Goal: Book appointment/travel/reservation

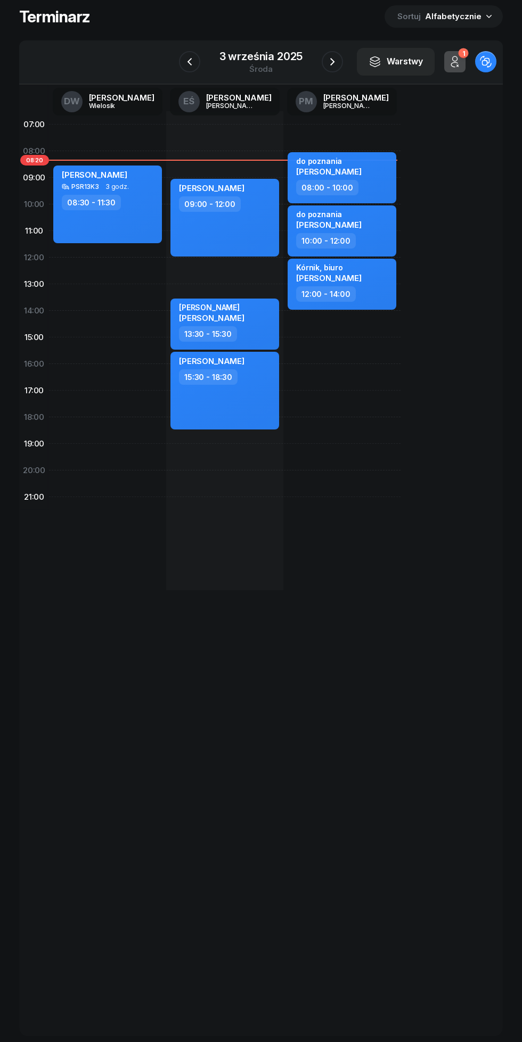
scroll to position [57, 0]
click at [246, 62] on div "3 września 2025" at bounding box center [261, 56] width 84 height 11
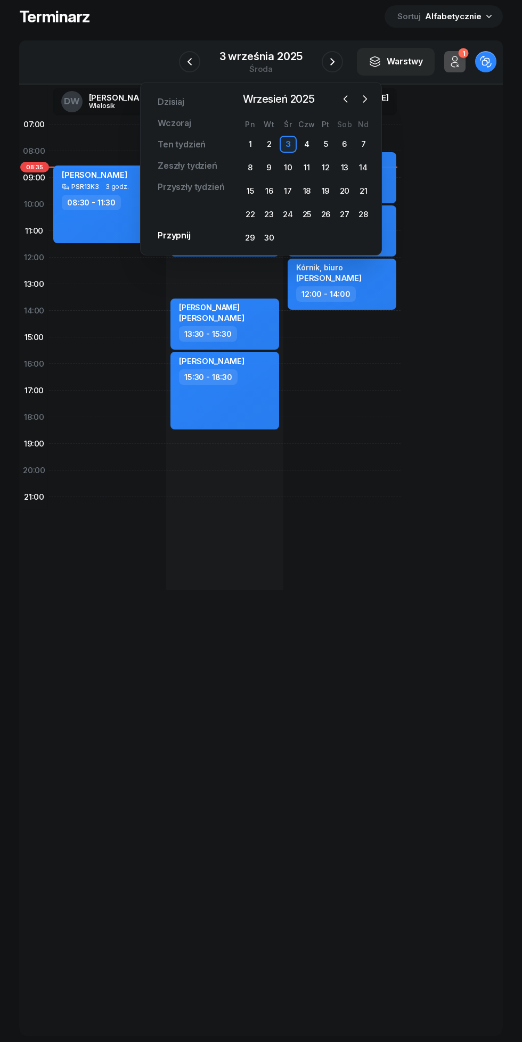
click at [250, 214] on div "22" at bounding box center [250, 214] width 17 height 17
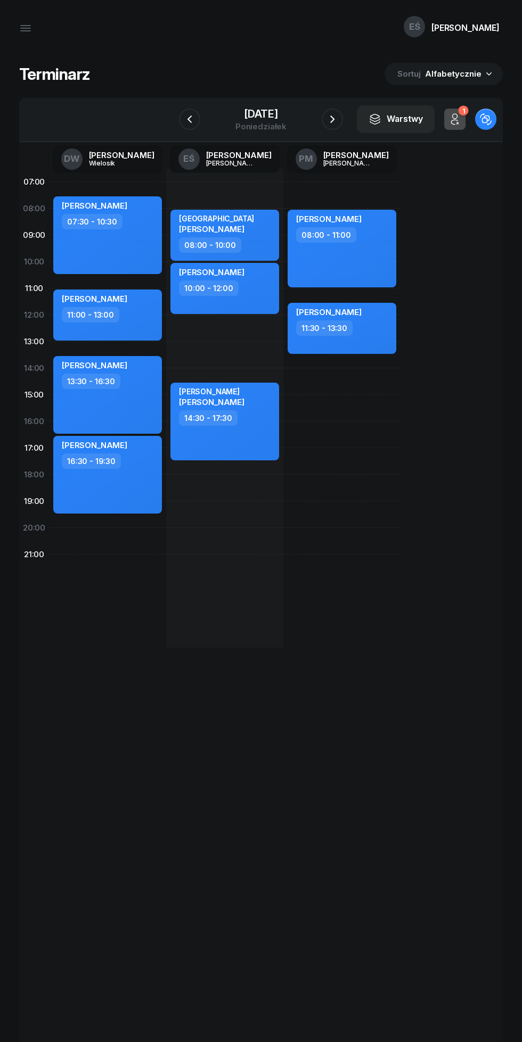
click at [186, 119] on icon "button" at bounding box center [189, 119] width 13 height 13
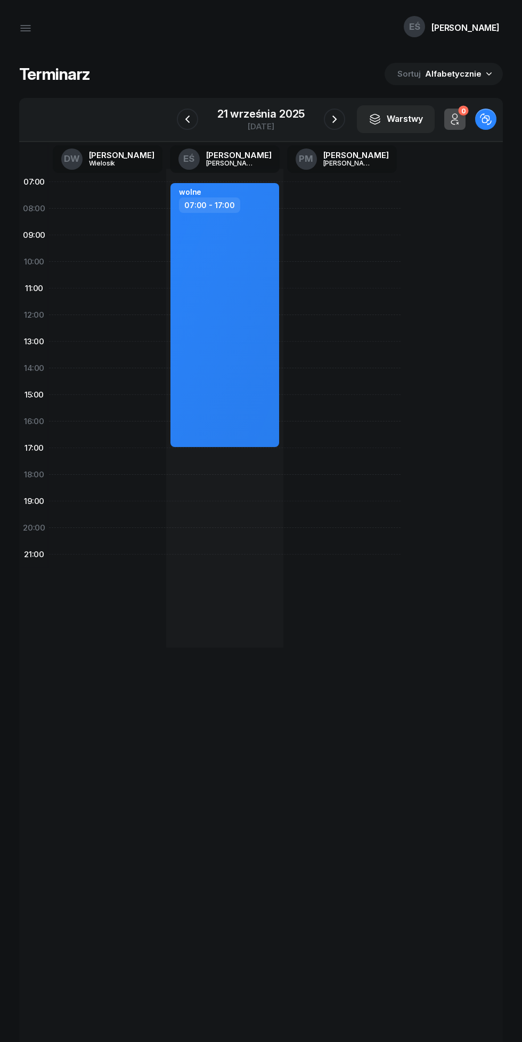
click at [187, 119] on icon "button" at bounding box center [187, 119] width 13 height 13
click at [192, 122] on icon "button" at bounding box center [185, 119] width 13 height 13
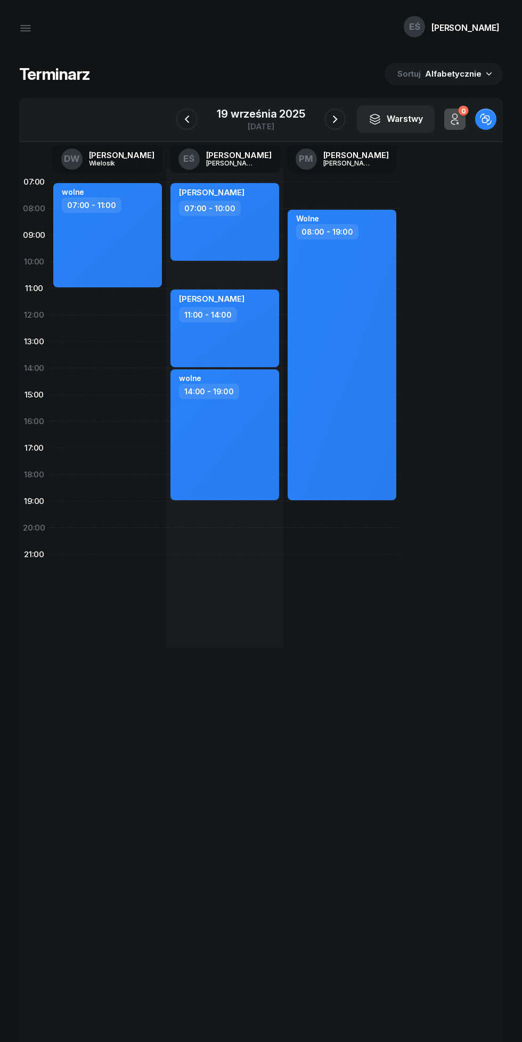
click at [187, 119] on icon "button" at bounding box center [186, 119] width 13 height 13
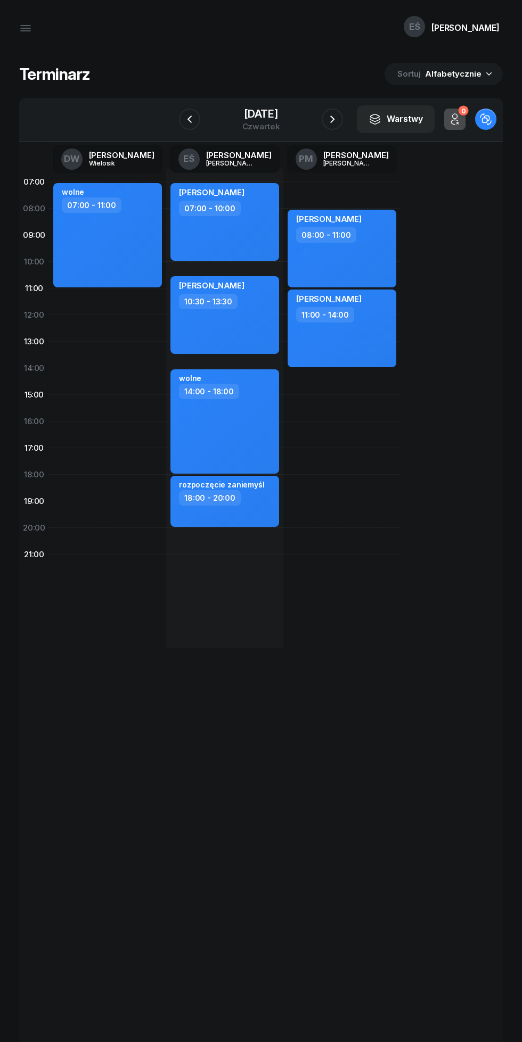
click at [187, 119] on icon "button" at bounding box center [189, 119] width 13 height 13
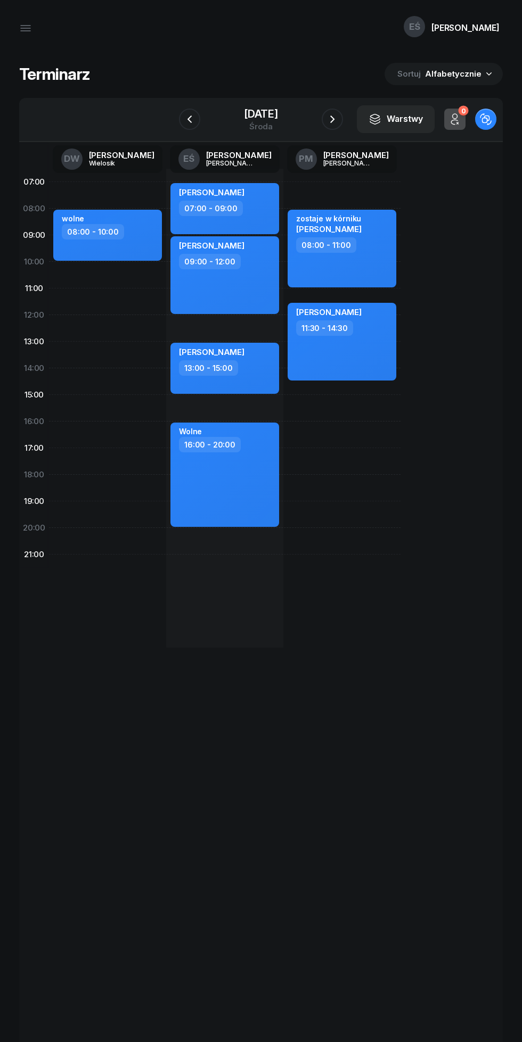
click at [183, 119] on icon "button" at bounding box center [189, 119] width 13 height 13
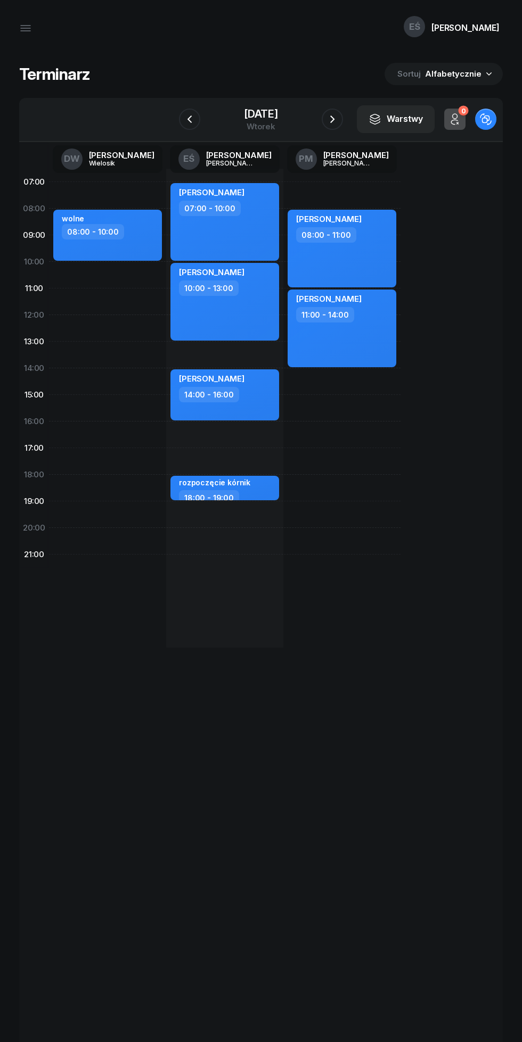
click at [183, 122] on icon "button" at bounding box center [189, 119] width 13 height 13
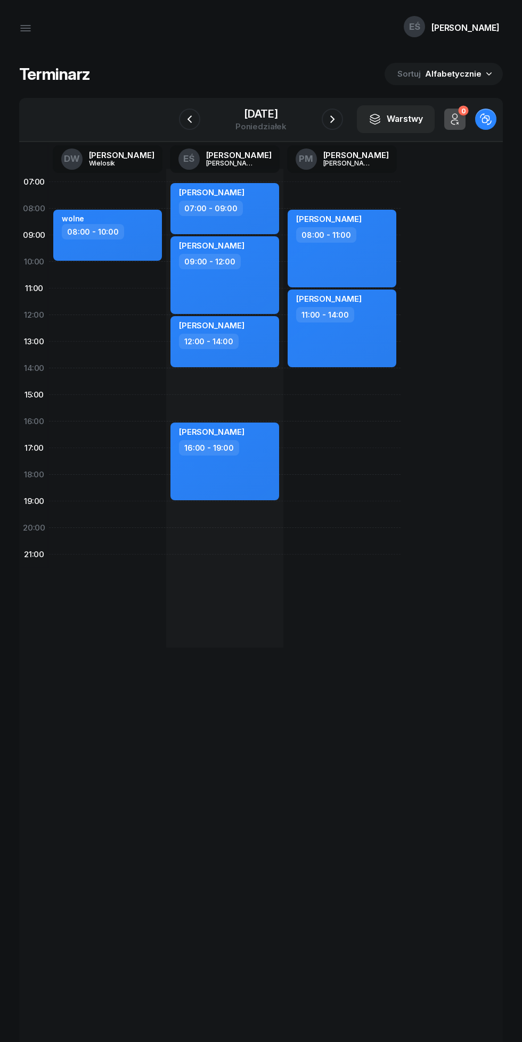
click at [188, 120] on icon "button" at bounding box center [189, 119] width 13 height 13
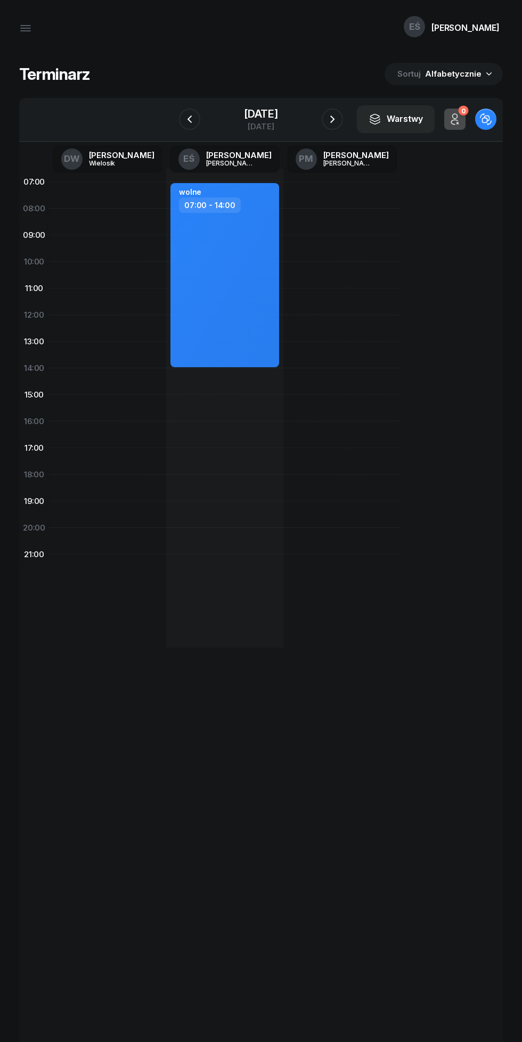
click at [334, 119] on icon "button" at bounding box center [332, 119] width 13 height 13
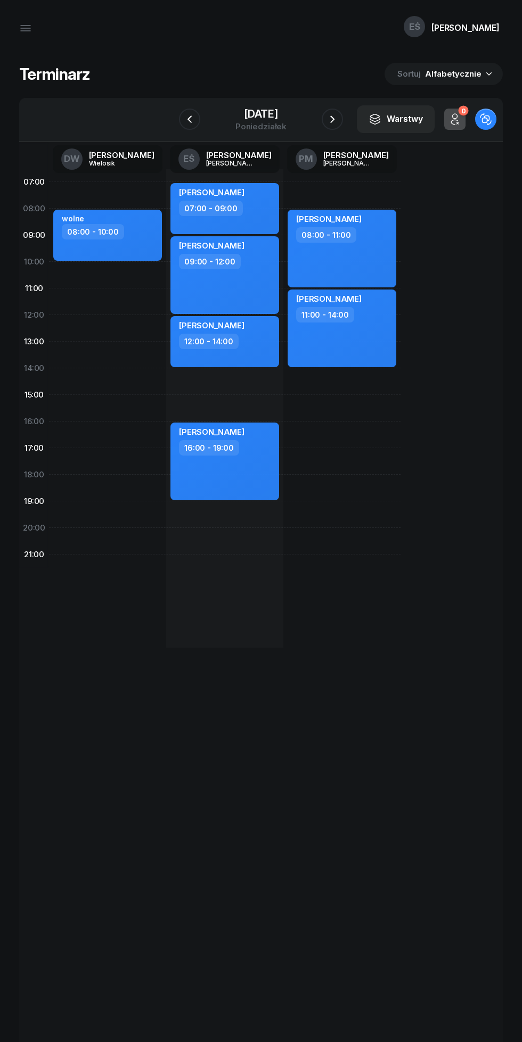
click at [334, 119] on icon "button" at bounding box center [332, 119] width 13 height 13
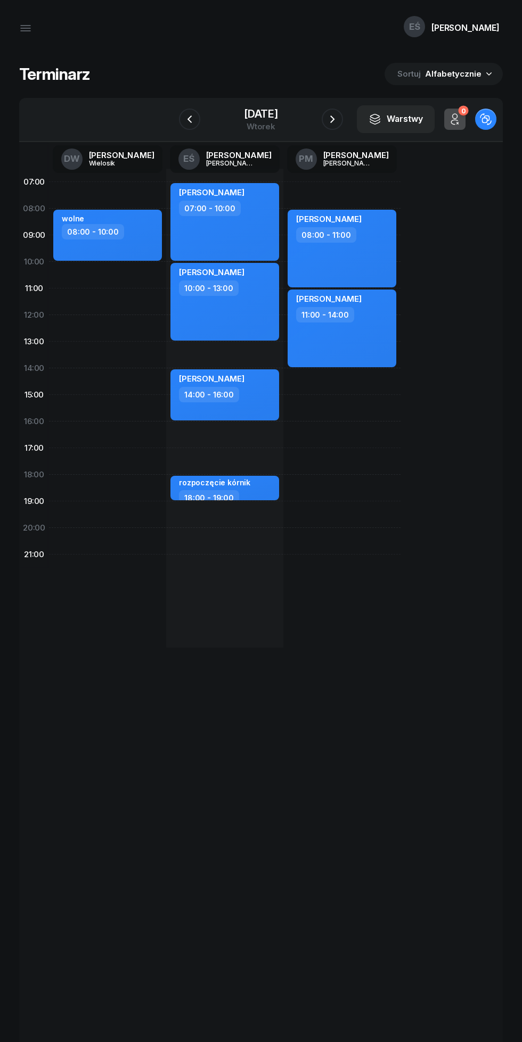
click at [183, 113] on icon "button" at bounding box center [189, 119] width 13 height 13
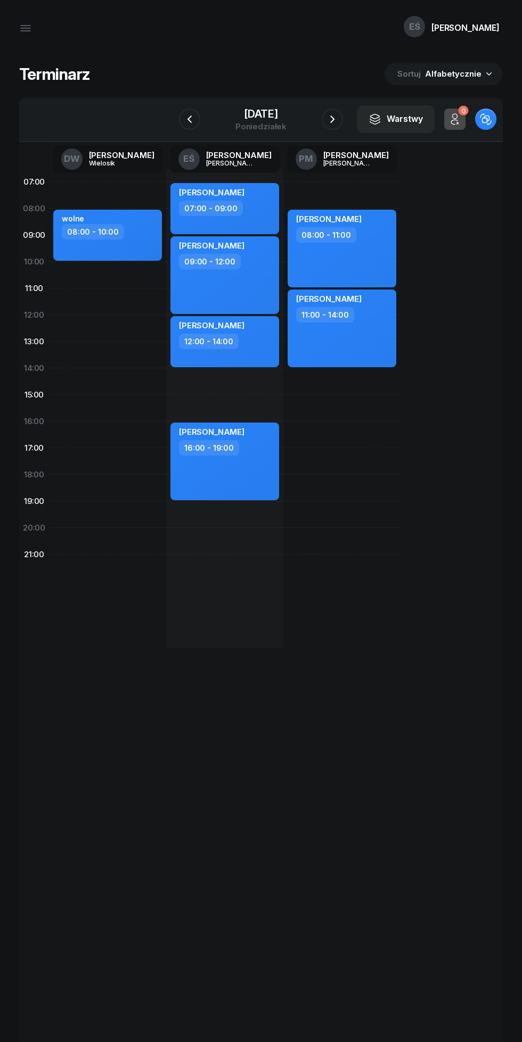
click at [187, 119] on icon "button" at bounding box center [189, 119] width 13 height 13
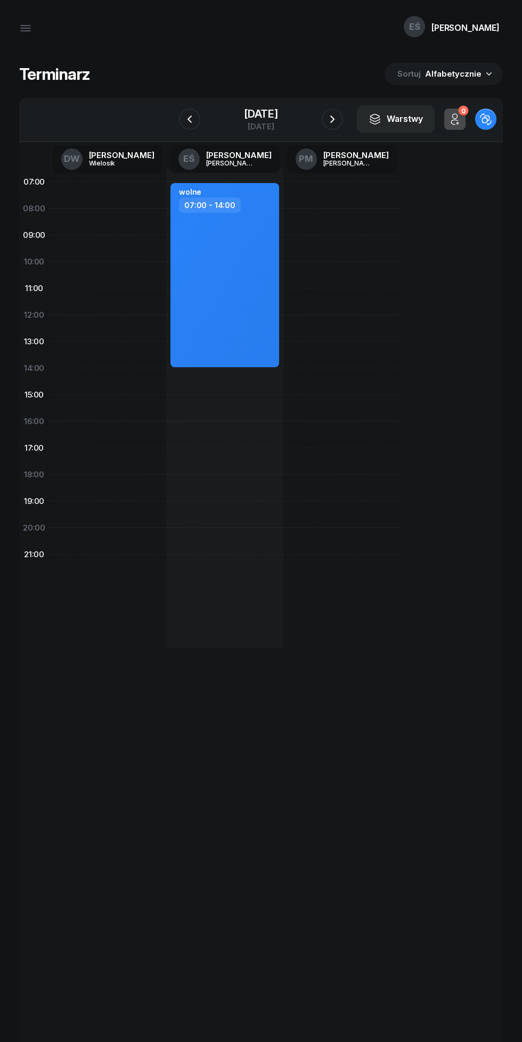
click at [193, 118] on icon "button" at bounding box center [189, 119] width 13 height 13
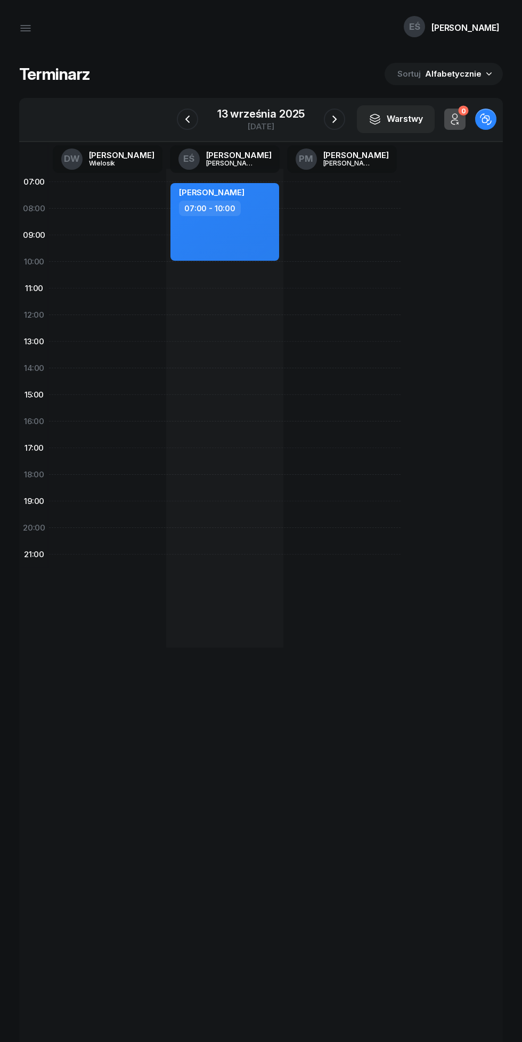
click at [187, 119] on icon "button" at bounding box center [187, 119] width 13 height 13
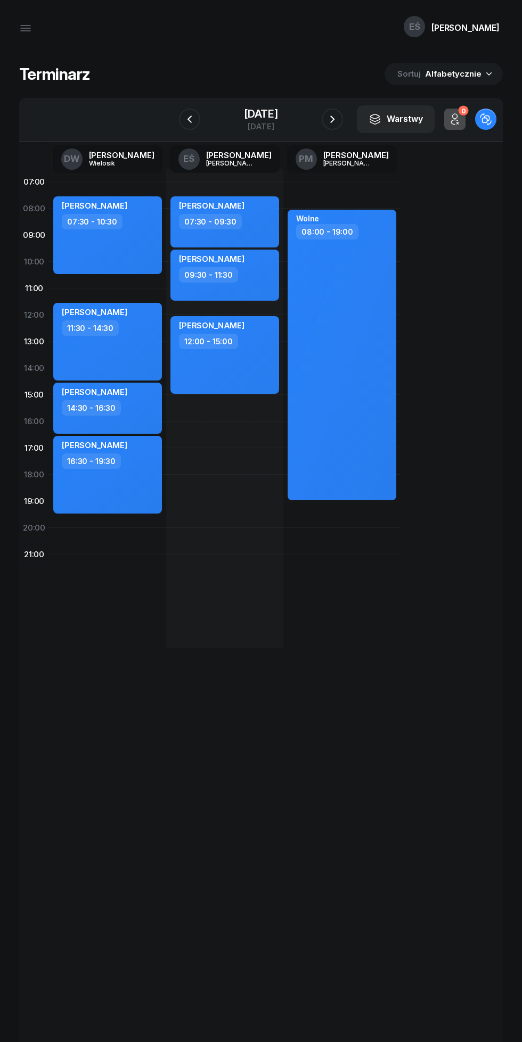
click at [188, 119] on icon "button" at bounding box center [189, 119] width 13 height 13
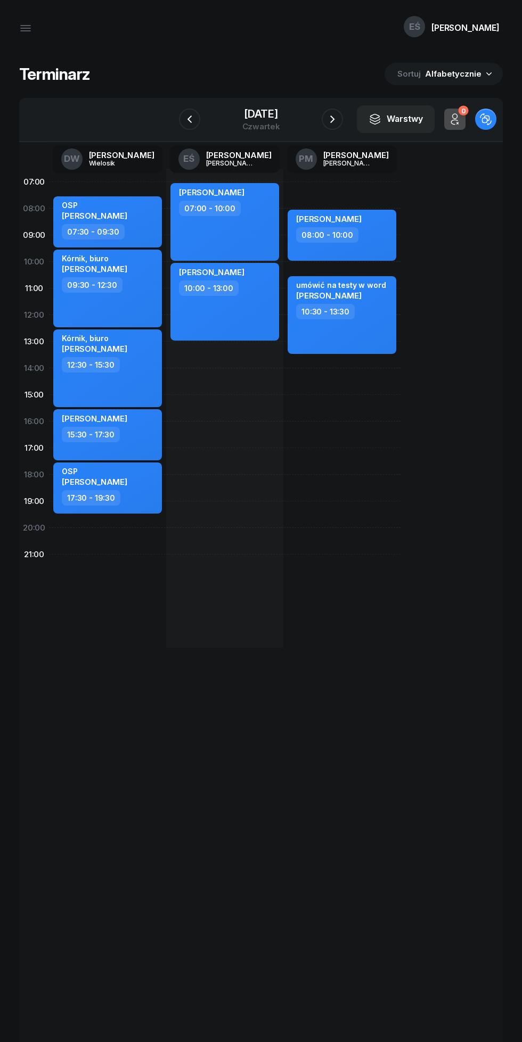
click at [188, 119] on icon "button" at bounding box center [189, 119] width 13 height 13
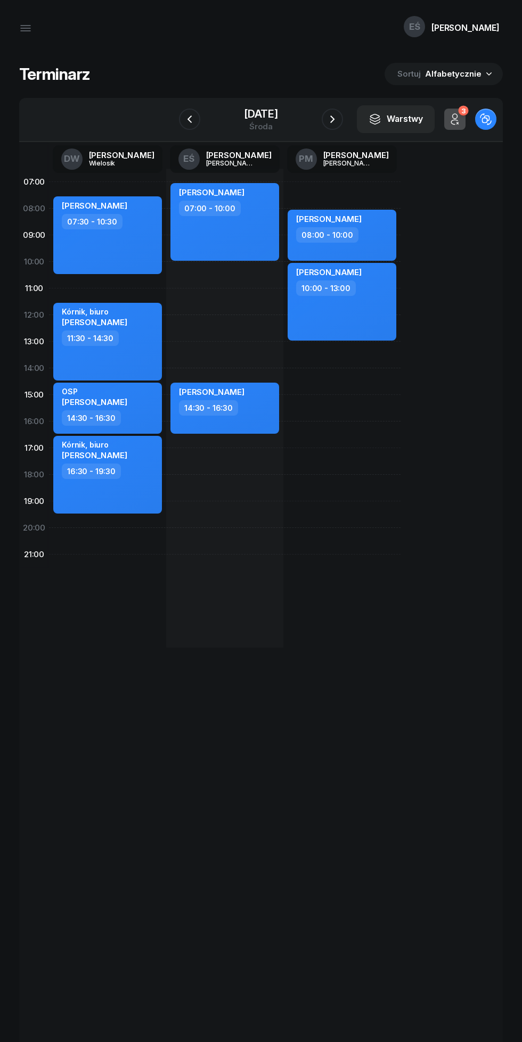
click at [205, 283] on div "[PERSON_NAME] 07:00 - 10:00 [PERSON_NAME] 14:30 - 16:30" at bounding box center [224, 408] width 117 height 479
select select "10"
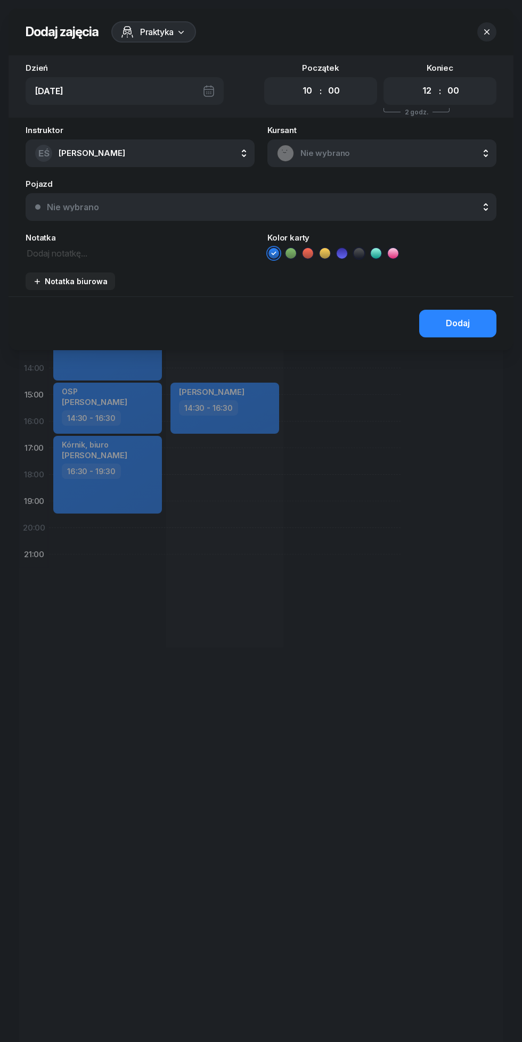
click at [426, 91] on select "00 01 02 03 04 05 06 07 08 09 10 11 12 13 14 15 16 17 18 19 20 21 22 23" at bounding box center [426, 91] width 20 height 22
select select "13"
click at [416, 80] on select "00 01 02 03 04 05 06 07 08 09 10 11 12 13 14 15 16 17 18 19 20 21 22 23" at bounding box center [426, 91] width 20 height 22
click at [305, 161] on div "Nie wybrano" at bounding box center [382, 153] width 210 height 17
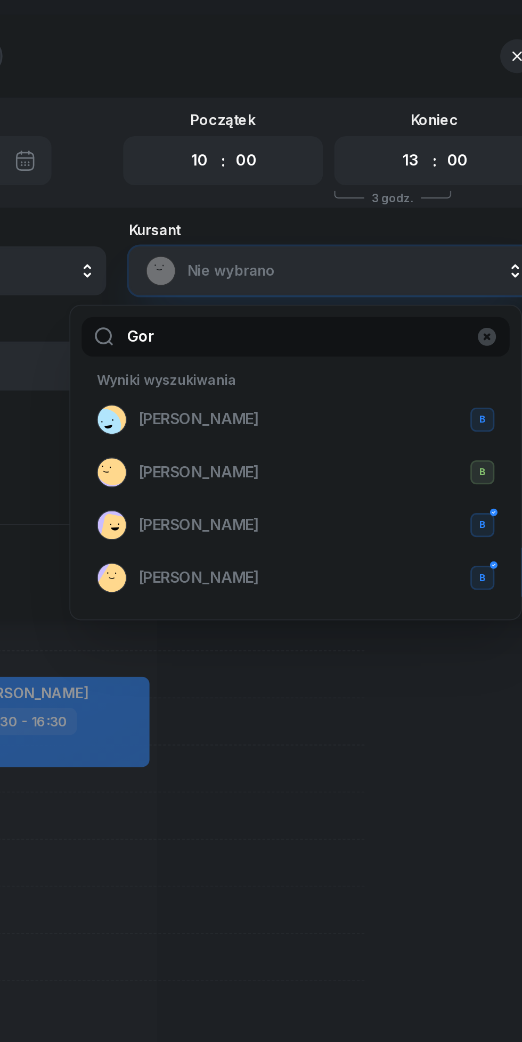
type input "Gor"
click at [282, 298] on span "[PERSON_NAME]" at bounding box center [306, 297] width 68 height 14
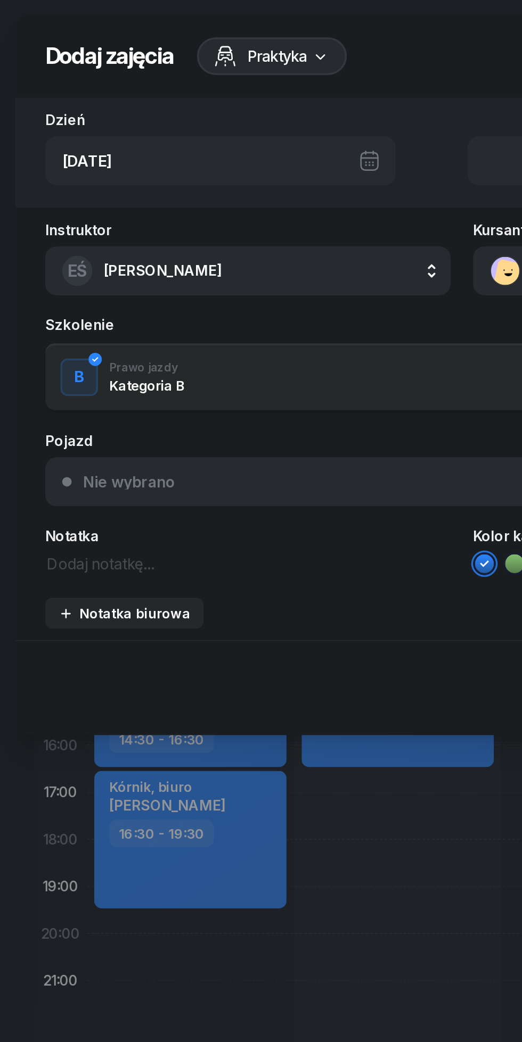
click at [48, 324] on textarea at bounding box center [140, 318] width 229 height 14
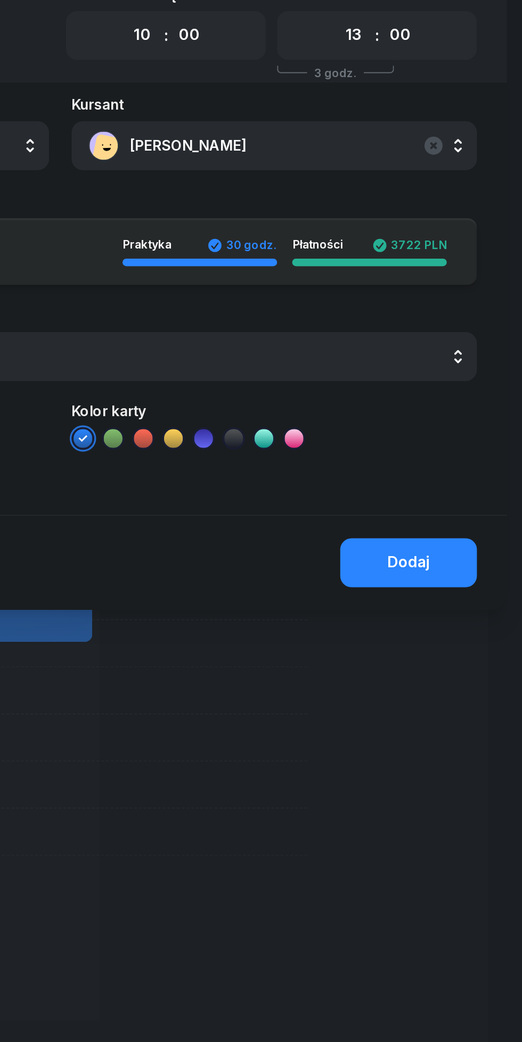
type textarea "??? Do potwierdzenia"
click at [454, 386] on div "Dodaj" at bounding box center [457, 389] width 24 height 14
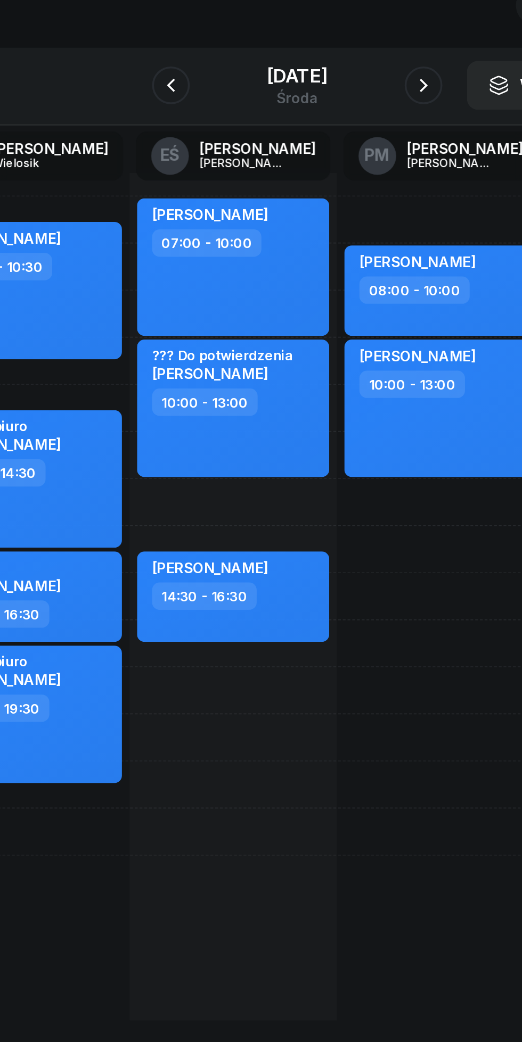
click at [259, 316] on div "??? Do potwierdzenia [PERSON_NAME] 10:00 - 13:00" at bounding box center [224, 302] width 109 height 78
select select "10"
select select "13"
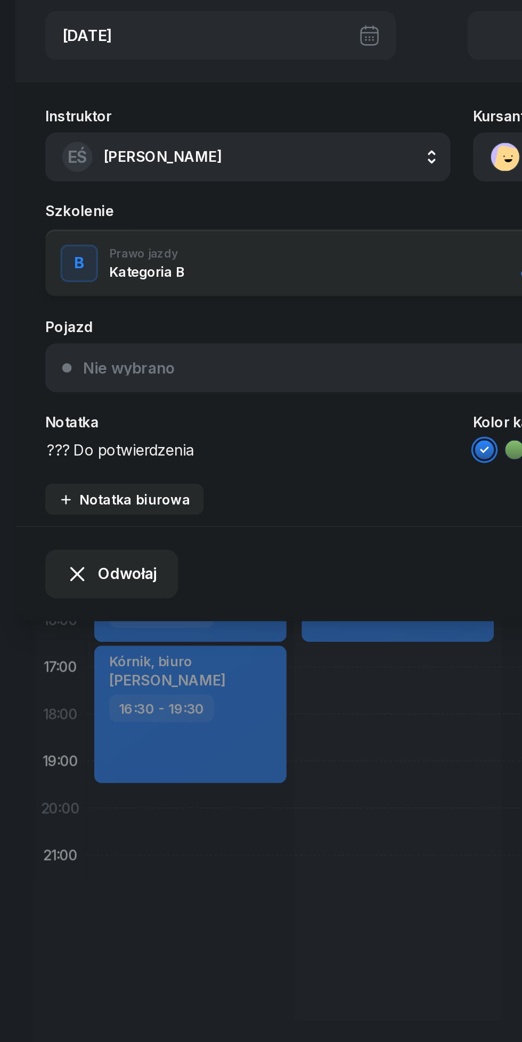
click at [75, 395] on span "Odwołaj" at bounding box center [72, 395] width 34 height 14
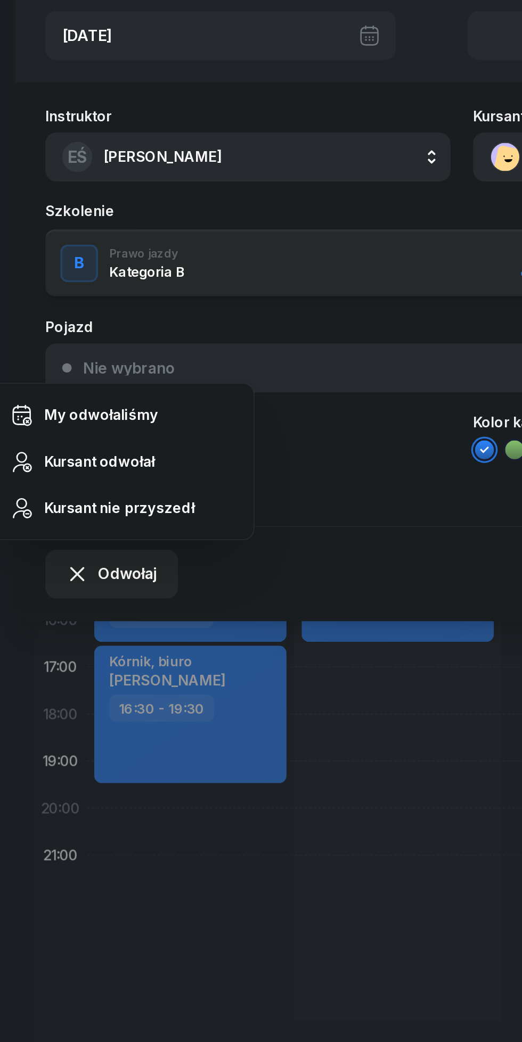
click at [61, 334] on div "Kursant odwołał" at bounding box center [56, 332] width 63 height 14
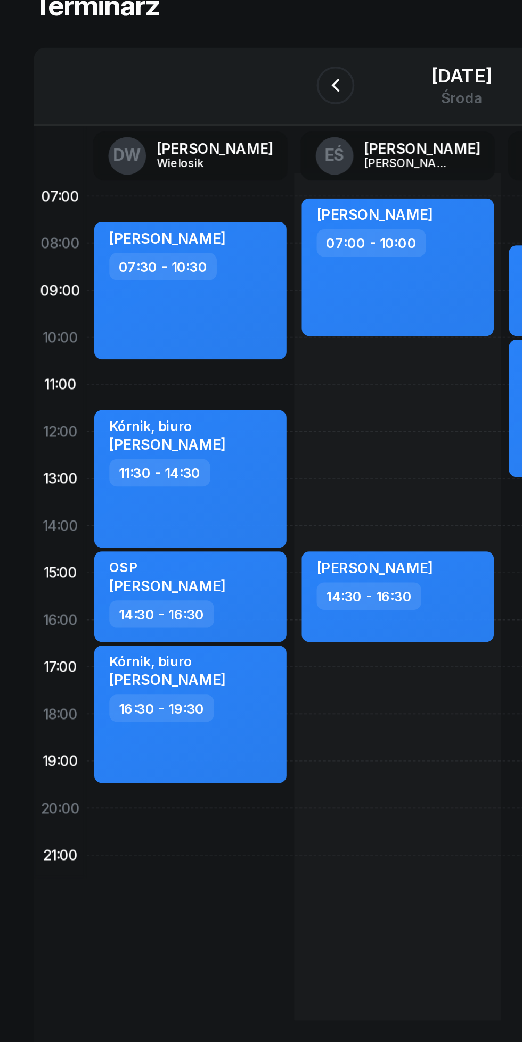
click at [244, 118] on div "[DATE]" at bounding box center [261, 114] width 34 height 11
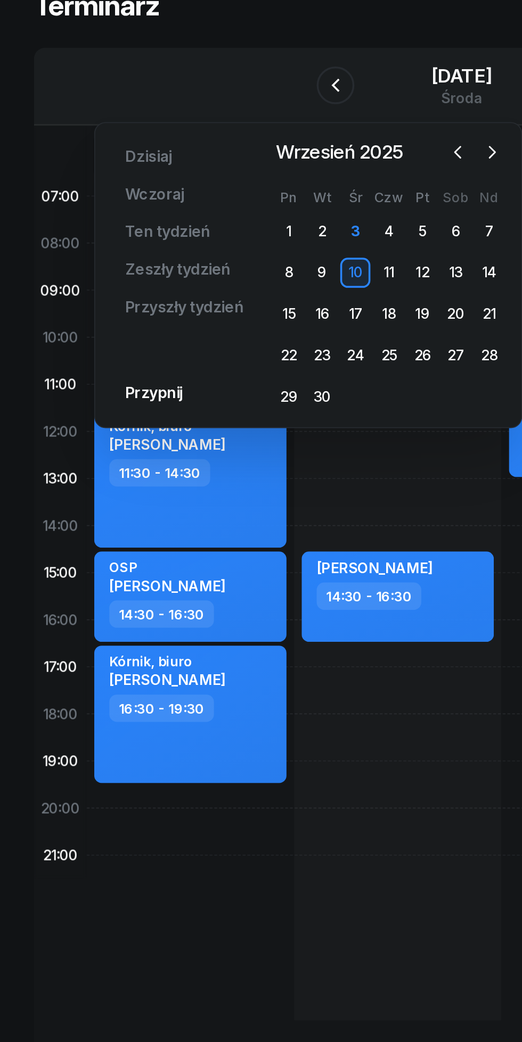
click at [201, 202] on div "3" at bounding box center [200, 201] width 17 height 17
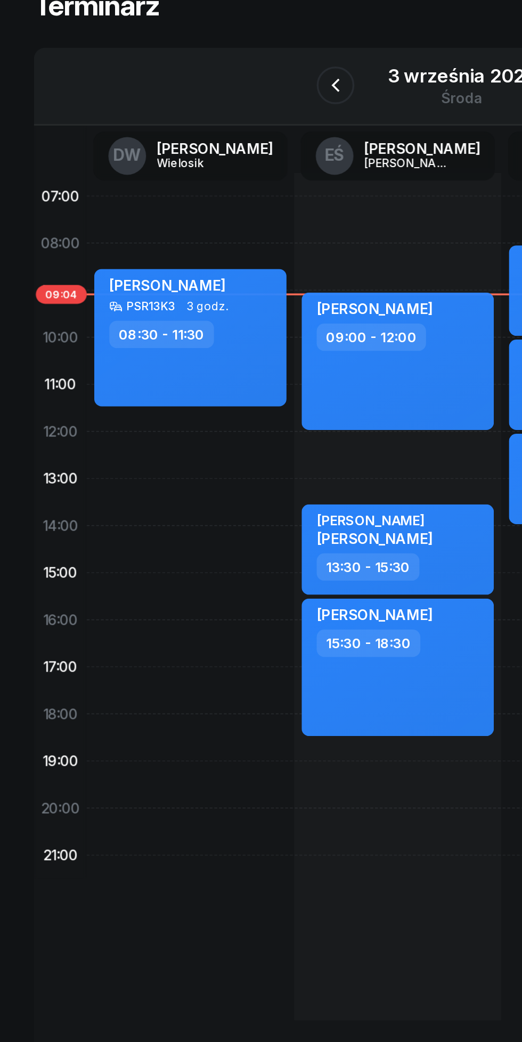
click at [186, 185] on div "kursant odwołał ostatni plac [PERSON_NAME] 07:00 - 09:00 [PERSON_NAME] 09:00 - …" at bounding box center [224, 408] width 117 height 479
select select "07"
select select "09"
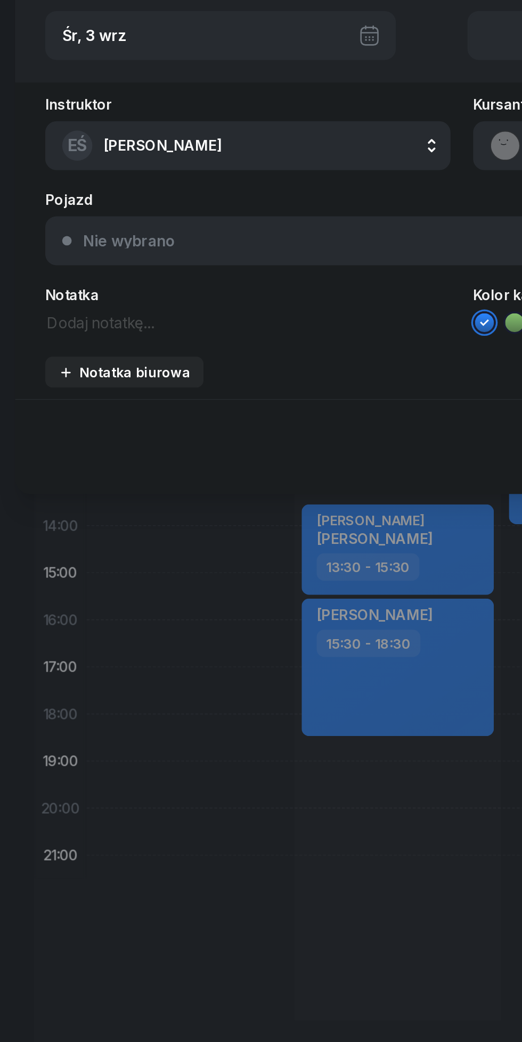
click at [189, 599] on div at bounding box center [261, 521] width 522 height 1042
